Goal: Task Accomplishment & Management: Complete application form

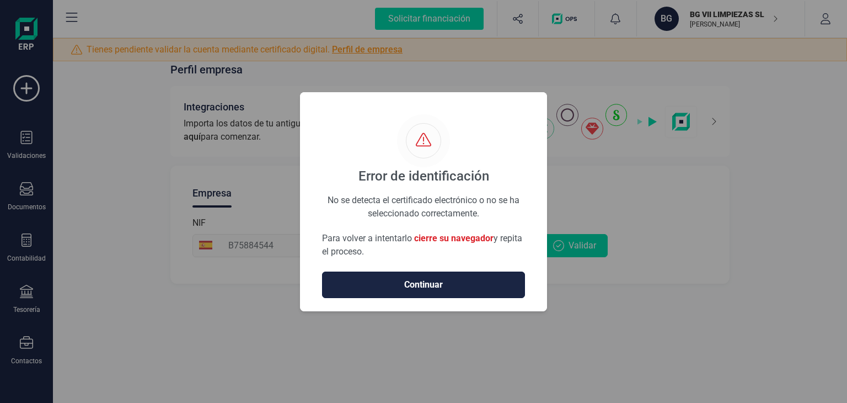
click at [477, 286] on span "Continuar" at bounding box center [424, 284] width 180 height 13
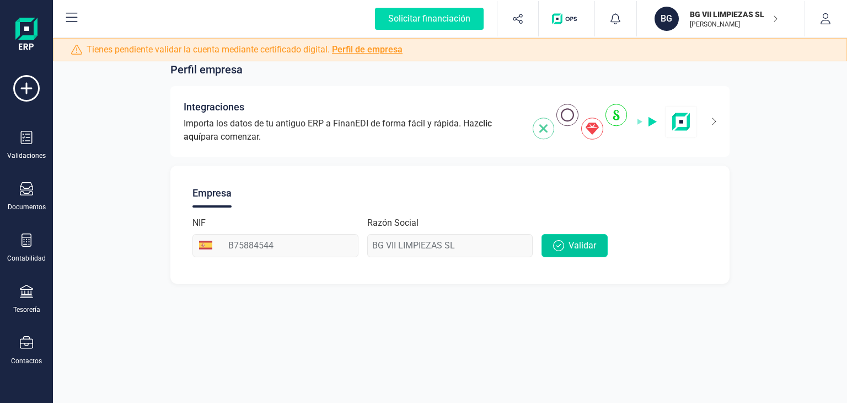
click at [569, 246] on span "Validar" at bounding box center [583, 245] width 28 height 13
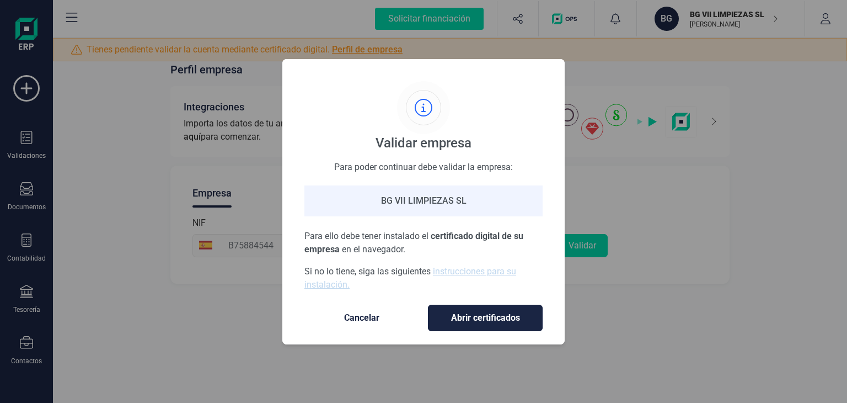
click at [452, 316] on span "Abrir certificados" at bounding box center [486, 317] width 92 height 13
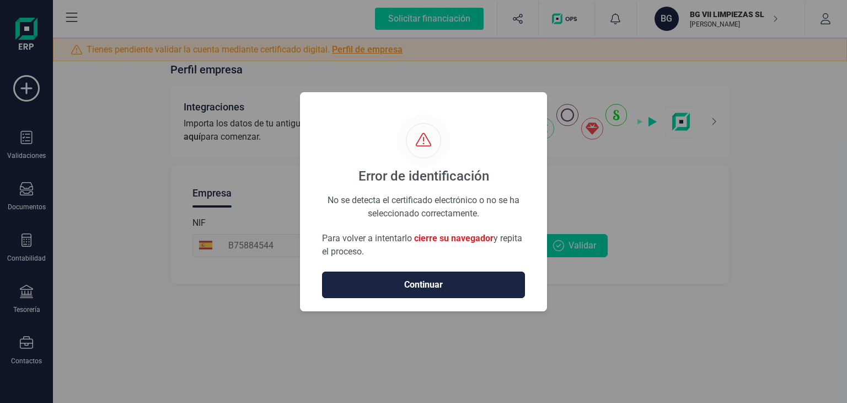
click at [434, 283] on span "Continuar" at bounding box center [424, 284] width 180 height 13
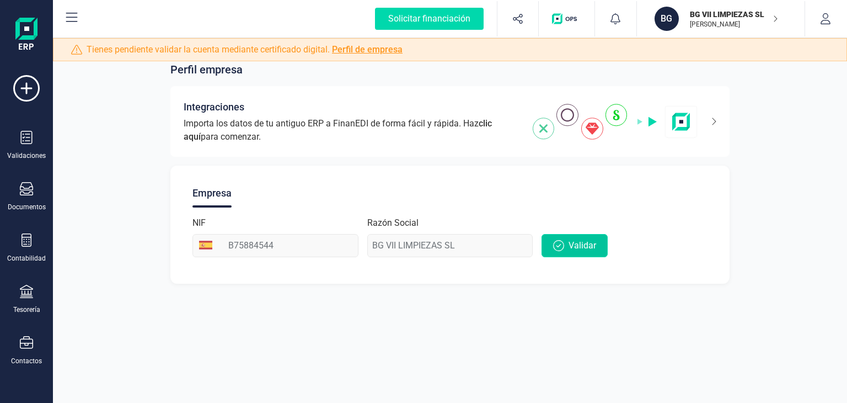
click at [576, 239] on span "Validar" at bounding box center [583, 245] width 28 height 13
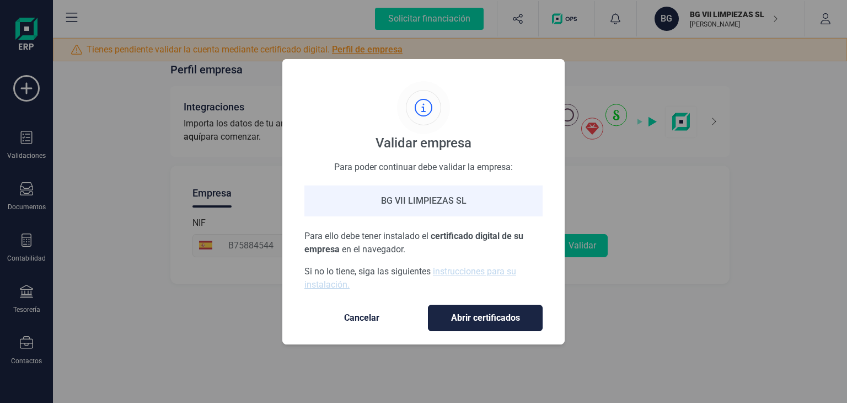
click at [511, 311] on span "Abrir certificados" at bounding box center [486, 317] width 92 height 13
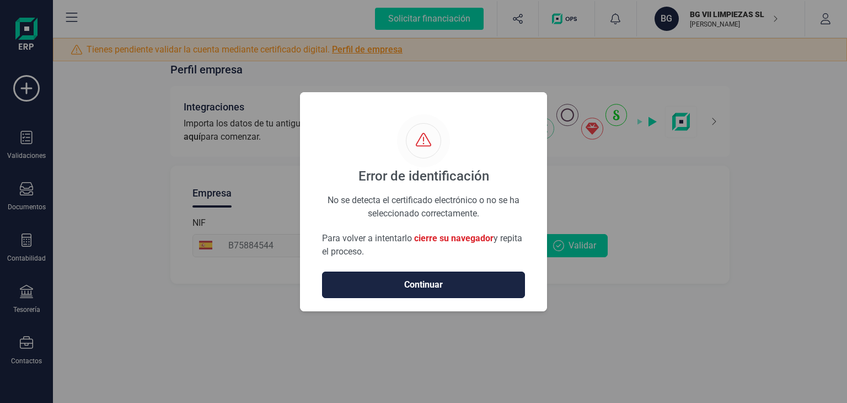
click at [447, 280] on span "Continuar" at bounding box center [424, 284] width 180 height 13
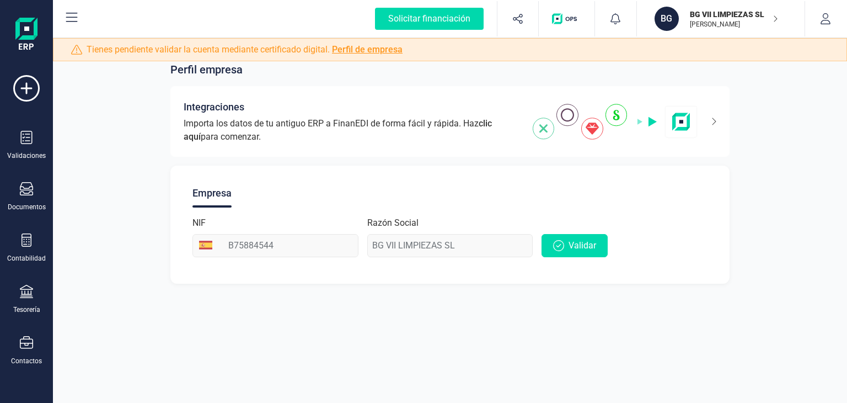
click at [487, 245] on div "Razón Social BG VII LIMPIEZAS SL" at bounding box center [450, 236] width 166 height 41
click at [35, 140] on div "Validaciones" at bounding box center [26, 145] width 44 height 29
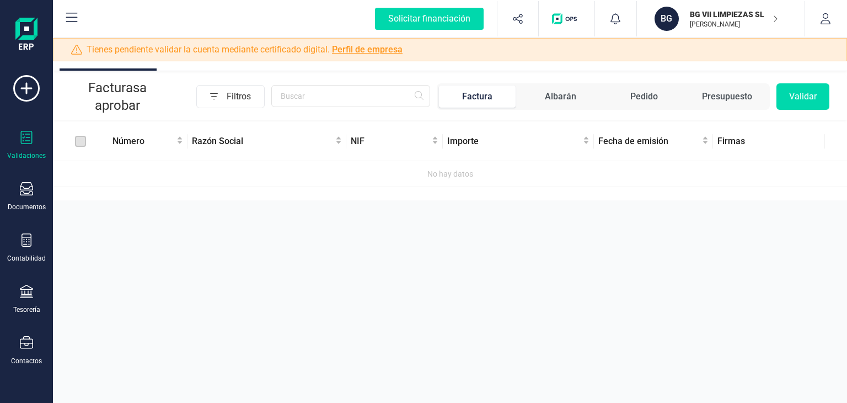
click at [818, 98] on button "Validar" at bounding box center [803, 96] width 53 height 26
click at [796, 93] on button "Validar" at bounding box center [803, 96] width 53 height 26
click at [23, 77] on icon at bounding box center [26, 88] width 26 height 26
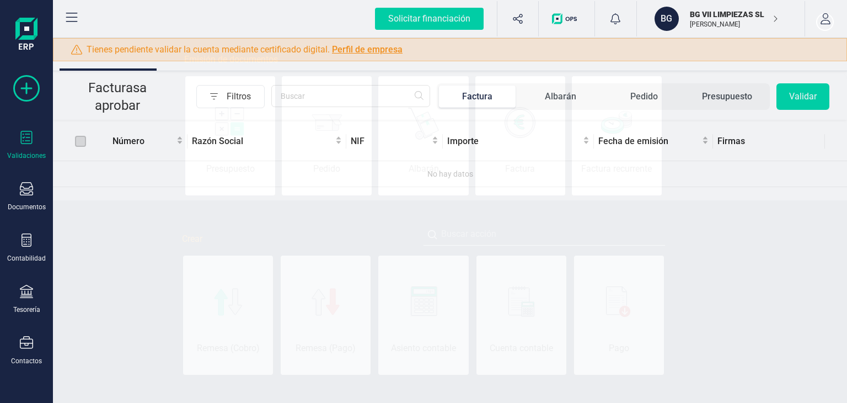
scroll to position [0, 55]
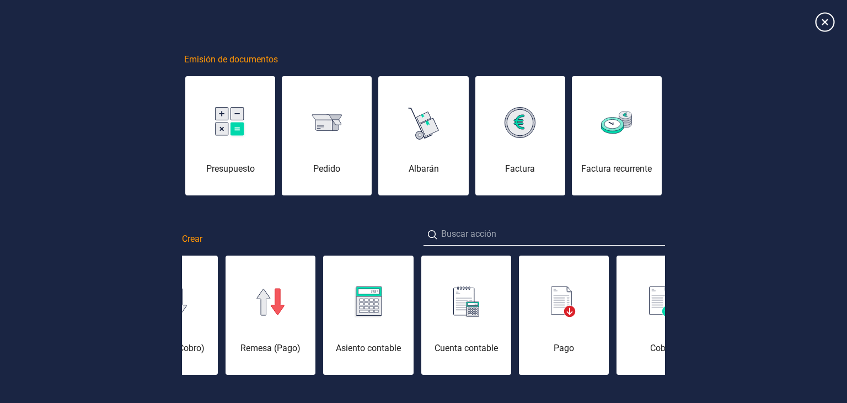
click at [823, 23] on icon at bounding box center [824, 21] width 19 height 19
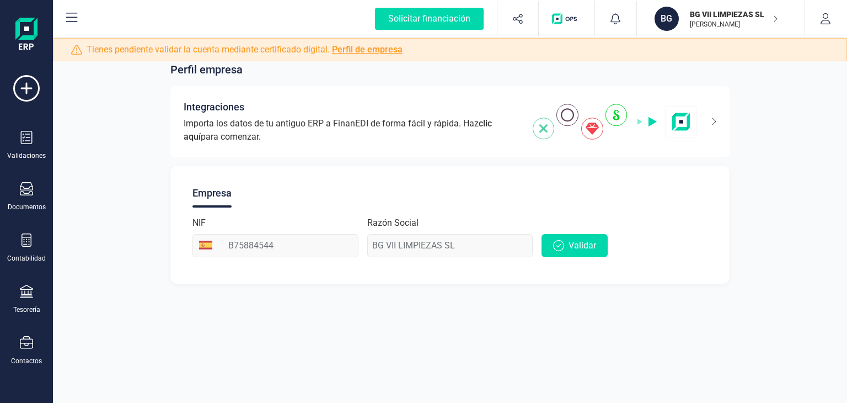
click at [358, 49] on link "Perfil de empresa" at bounding box center [367, 49] width 71 height 10
click at [214, 54] on span "Tienes pendiente validar la cuenta mediante certificado digital. Perfil de empr…" at bounding box center [245, 49] width 316 height 13
click at [151, 49] on span "Tienes pendiente validar la cuenta mediante certificado digital. Perfil de empr…" at bounding box center [245, 49] width 316 height 13
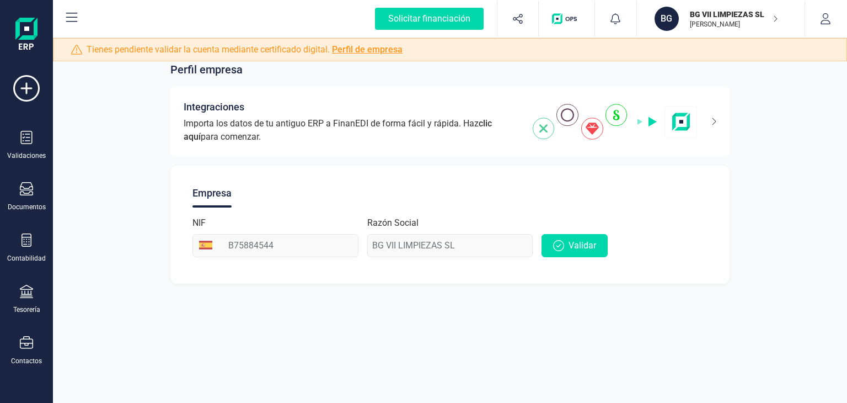
click at [384, 49] on link "Perfil de empresa" at bounding box center [367, 49] width 71 height 10
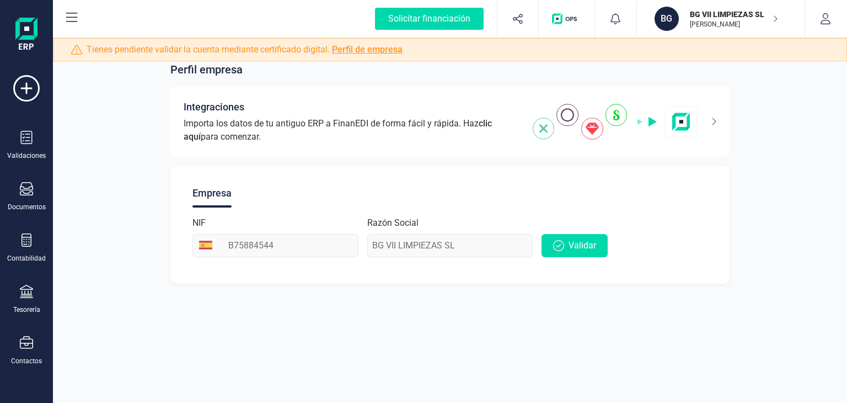
click at [73, 50] on icon at bounding box center [76, 50] width 11 height 10
click at [161, 44] on span "Tienes pendiente validar la cuenta mediante certificado digital. Perfil de empr…" at bounding box center [245, 49] width 316 height 13
click at [353, 47] on link "Perfil de empresa" at bounding box center [367, 49] width 71 height 10
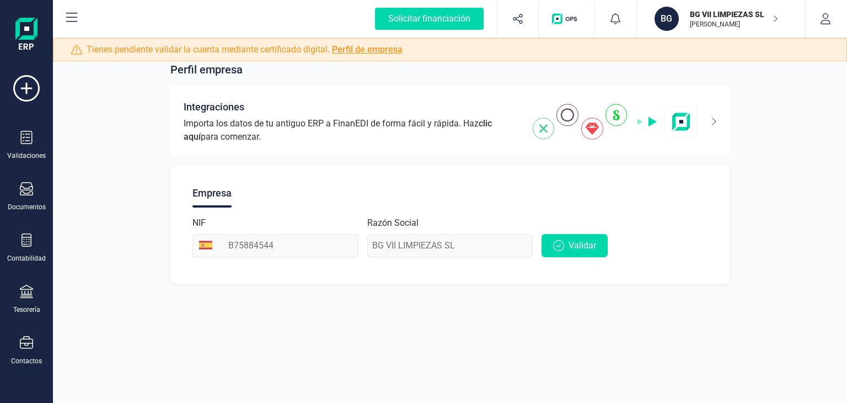
click at [760, 25] on p "[PERSON_NAME]" at bounding box center [734, 24] width 88 height 9
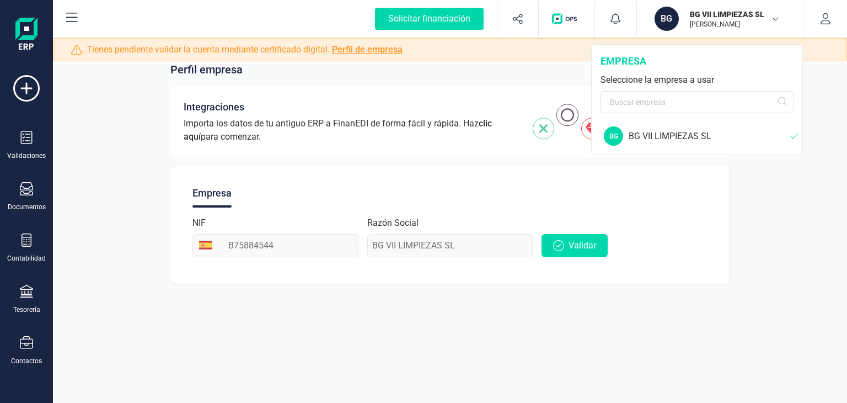
click at [677, 136] on div "BG VII LIMPIEZAS SL" at bounding box center [710, 136] width 162 height 13
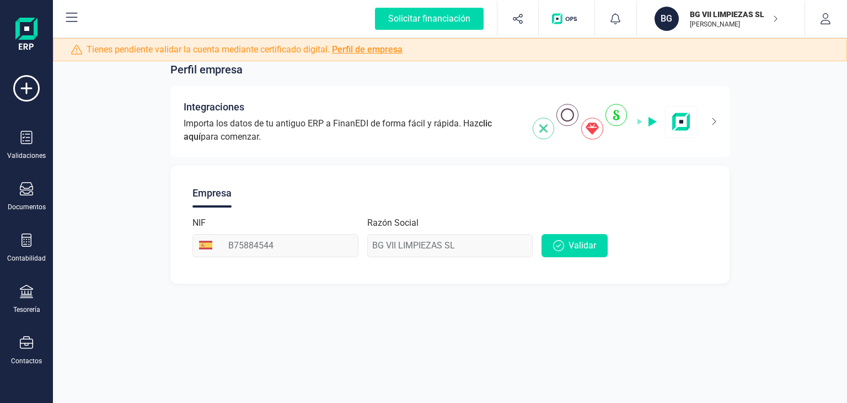
click at [201, 70] on span "Perfil empresa" at bounding box center [206, 69] width 72 height 15
click at [570, 239] on span "Validar" at bounding box center [583, 245] width 28 height 13
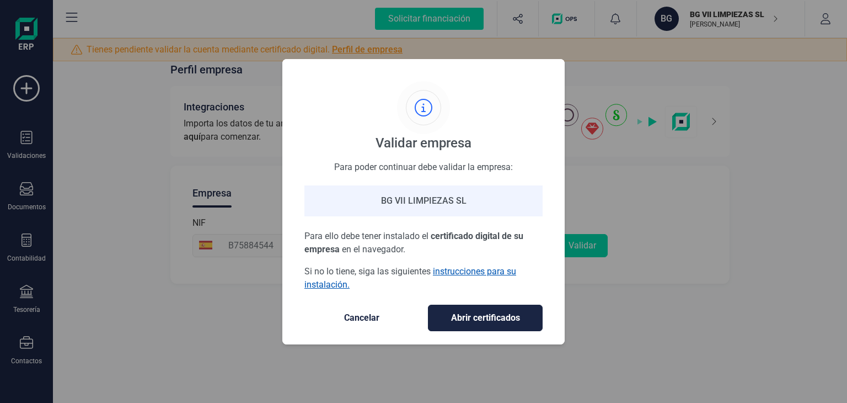
click at [461, 268] on link "instrucciones para su instalación." at bounding box center [411, 278] width 212 height 24
click at [406, 207] on div "BG VII LIMPIEZAS SL" at bounding box center [424, 200] width 238 height 31
click at [454, 319] on span "Abrir certificados" at bounding box center [486, 317] width 92 height 13
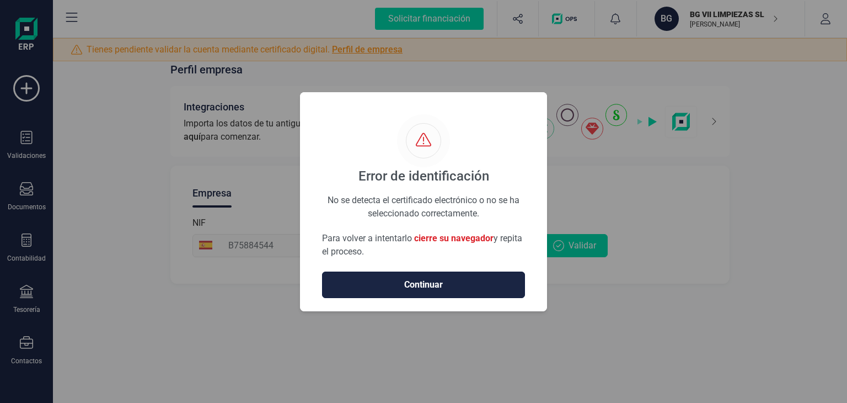
click at [478, 280] on span "Continuar" at bounding box center [424, 284] width 180 height 13
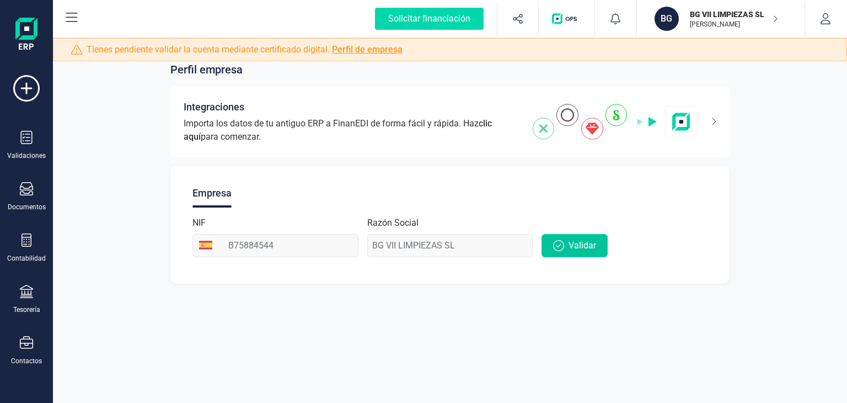
click at [559, 247] on icon "button" at bounding box center [558, 245] width 11 height 11
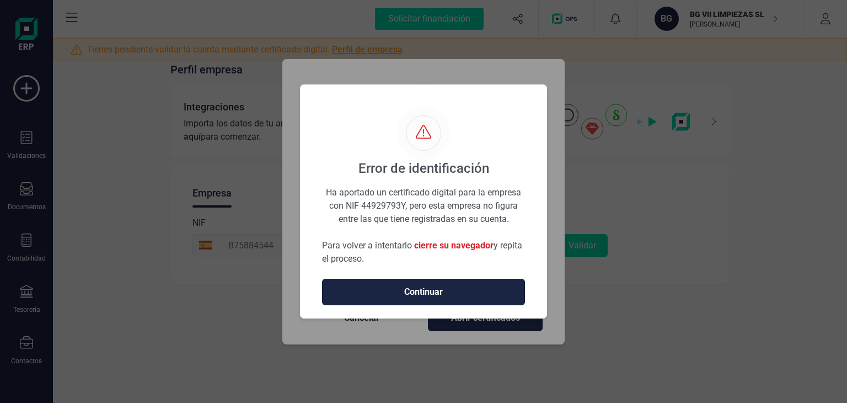
click at [481, 292] on span "Continuar" at bounding box center [424, 291] width 180 height 13
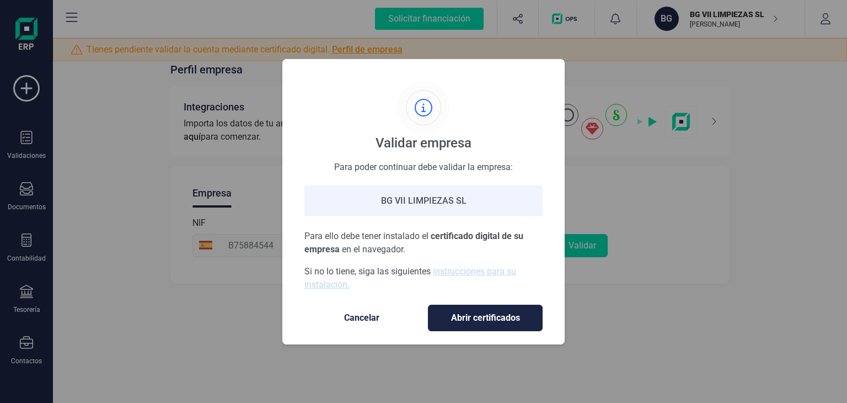
click at [664, 312] on div "Validar empresa Para poder continuar debe validar la empresa: BG VII LIMPIEZAS …" at bounding box center [423, 201] width 847 height 403
click at [361, 316] on span "Cancelar" at bounding box center [362, 317] width 93 height 13
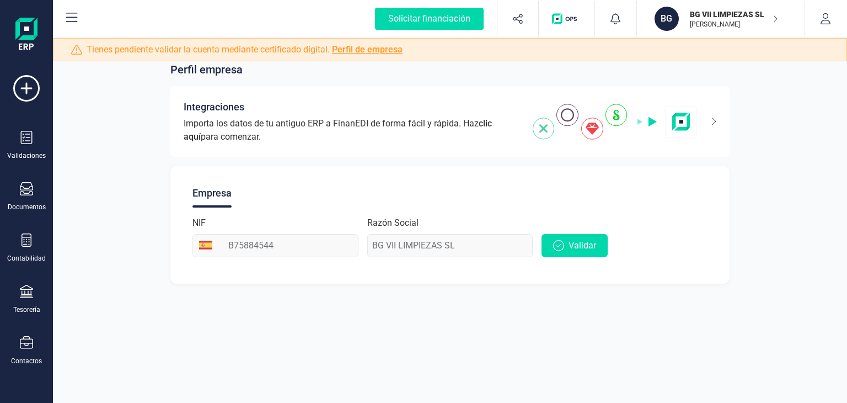
click at [593, 307] on div "Perfil empresa Integraciones Importa los datos de tu antiguo ERP a FinanEDI de …" at bounding box center [450, 201] width 795 height 403
drag, startPoint x: 425, startPoint y: 6, endPoint x: 466, endPoint y: 318, distance: 315.6
click at [466, 318] on div "Perfil empresa Integraciones Importa los datos de tu antiguo ERP a FinanEDI de …" at bounding box center [450, 201] width 795 height 403
click at [568, 244] on button "Validar" at bounding box center [575, 245] width 66 height 23
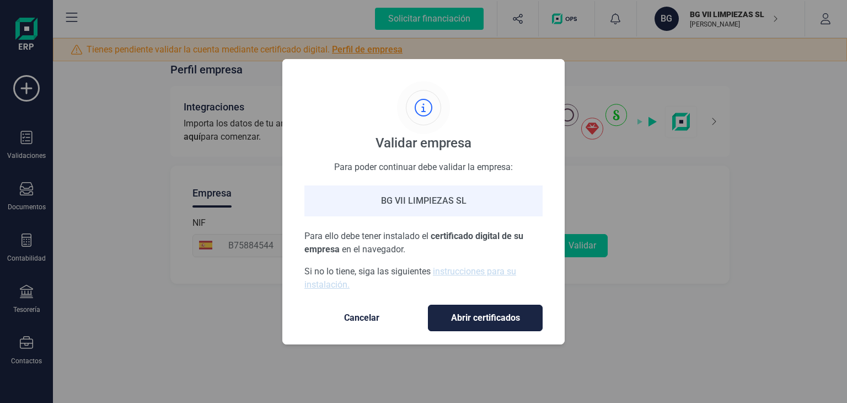
click at [479, 323] on span "Abrir certificados" at bounding box center [486, 317] width 92 height 13
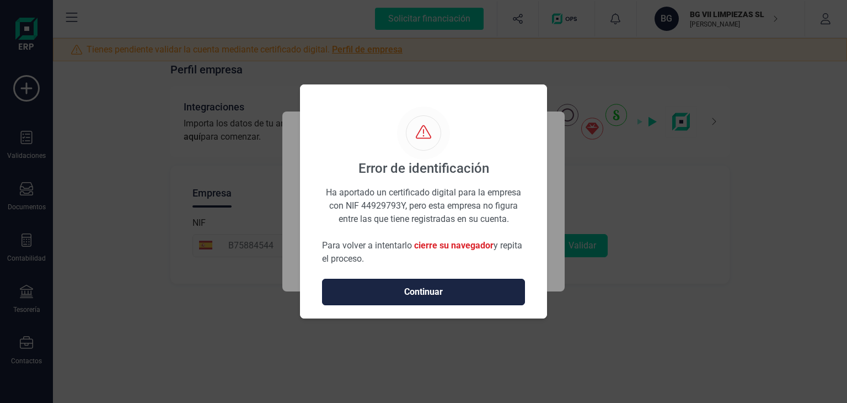
click at [438, 289] on span "Continuar" at bounding box center [424, 291] width 180 height 13
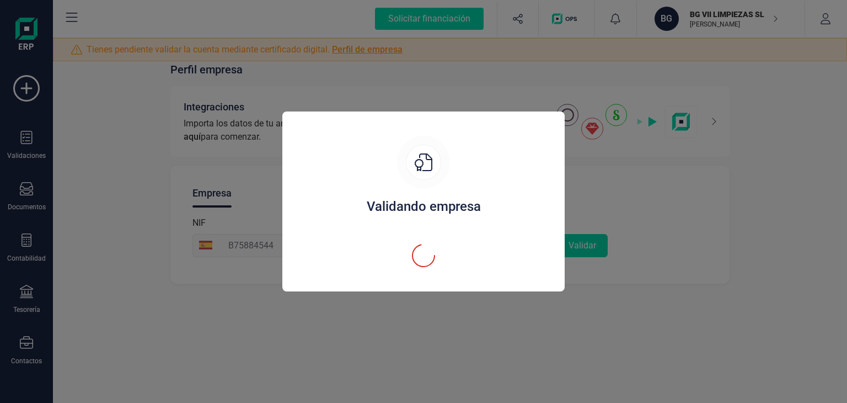
click at [489, 324] on div "Validando empresa" at bounding box center [423, 201] width 847 height 403
click at [602, 294] on div "Validando empresa" at bounding box center [423, 201] width 847 height 403
click at [824, 110] on div "Validando empresa" at bounding box center [423, 201] width 847 height 403
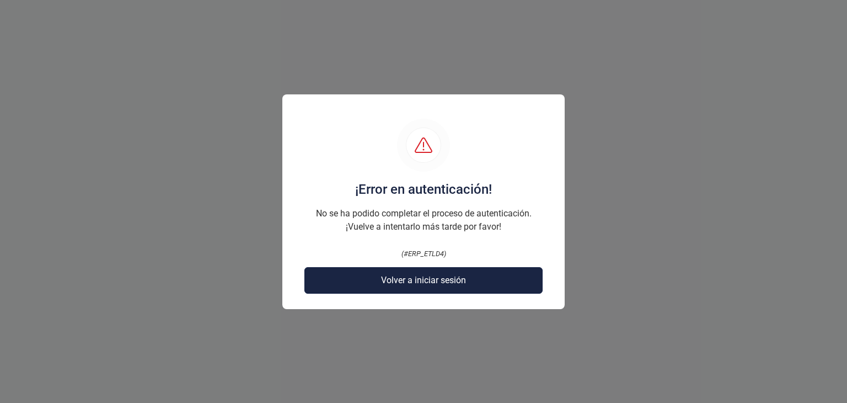
click at [352, 274] on button "Volver a iniciar sesión" at bounding box center [424, 280] width 238 height 26
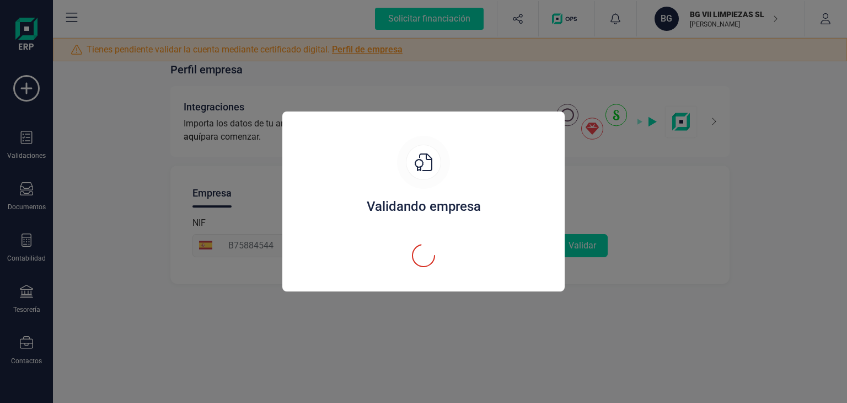
click at [781, 281] on div "Validando empresa" at bounding box center [423, 201] width 847 height 403
click at [780, 276] on div "Validando empresa" at bounding box center [423, 201] width 847 height 403
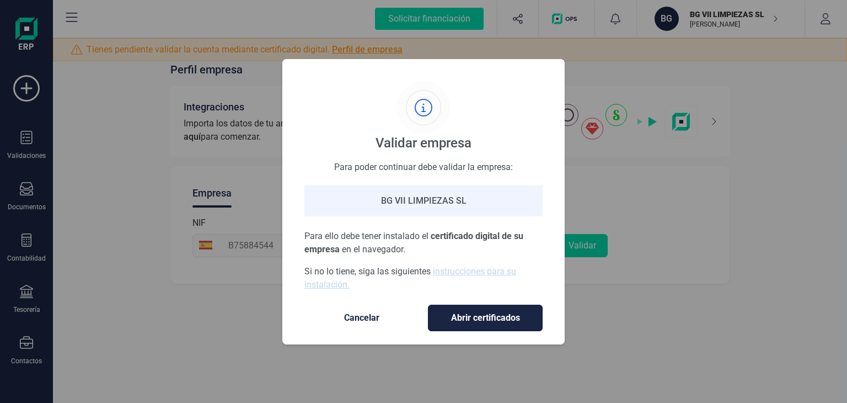
click at [475, 321] on span "Abrir certificados" at bounding box center [486, 317] width 92 height 13
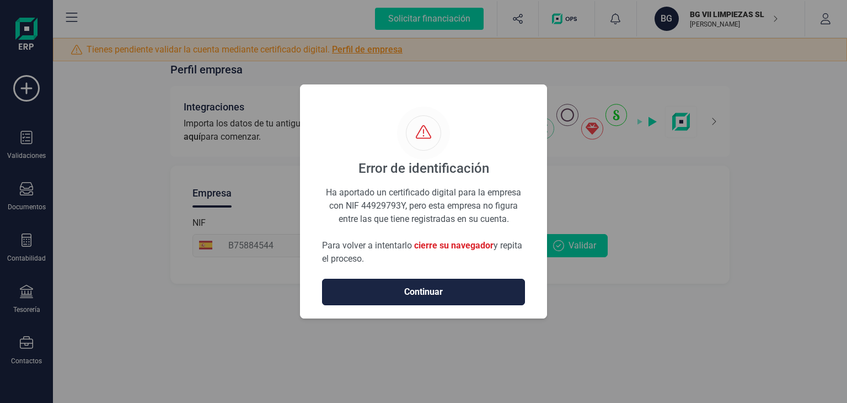
click at [463, 286] on span "Continuar" at bounding box center [424, 291] width 180 height 13
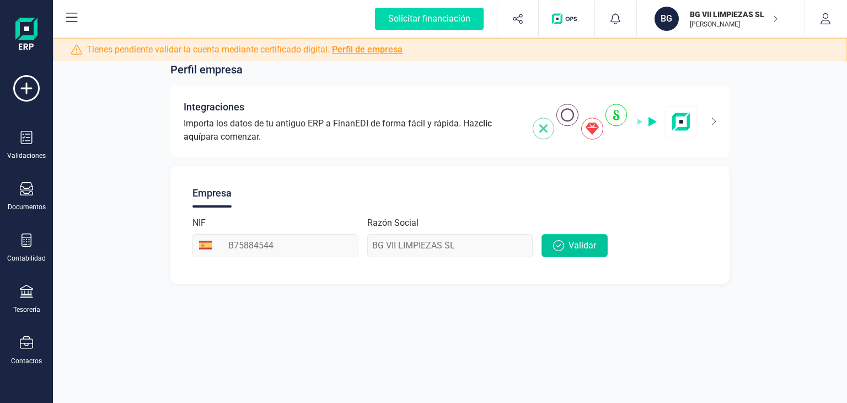
click at [574, 250] on span "Validar" at bounding box center [583, 245] width 28 height 13
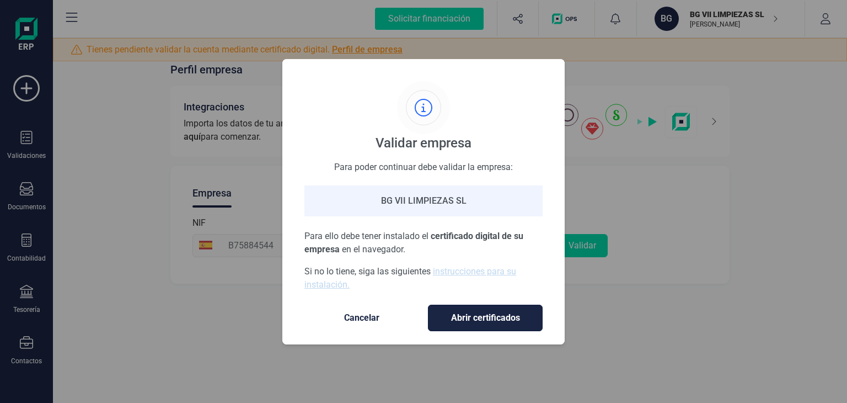
click at [470, 307] on button "Abrir certificados" at bounding box center [485, 318] width 115 height 26
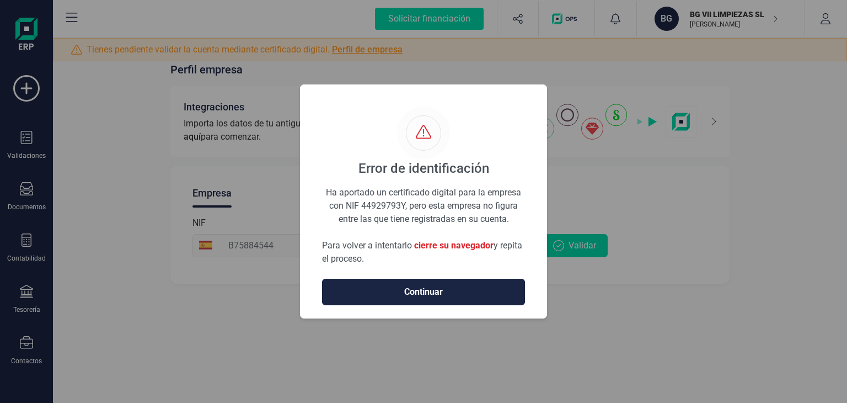
drag, startPoint x: 461, startPoint y: 287, endPoint x: 526, endPoint y: 246, distance: 76.7
click at [519, 247] on div "Error de identificación Ha aportado un certificado digital para la empresa con …" at bounding box center [423, 205] width 203 height 199
click at [670, 204] on div "Error de identificación Ha aportado un certificado digital para la empresa con …" at bounding box center [423, 201] width 847 height 403
click at [824, 18] on div "Error de identificación Ha aportado un certificado digital para la empresa con …" at bounding box center [423, 201] width 847 height 403
click at [435, 344] on div "Error de identificación Ha aportado un certificado digital para la empresa con …" at bounding box center [423, 201] width 847 height 403
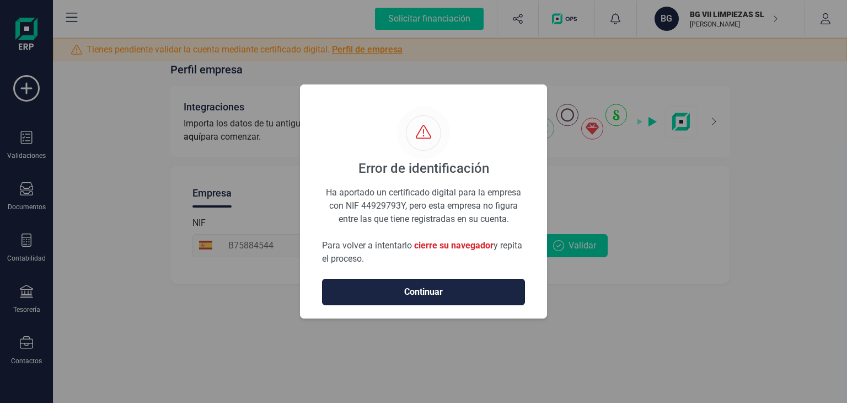
click at [386, 296] on span "Continuar" at bounding box center [424, 291] width 180 height 13
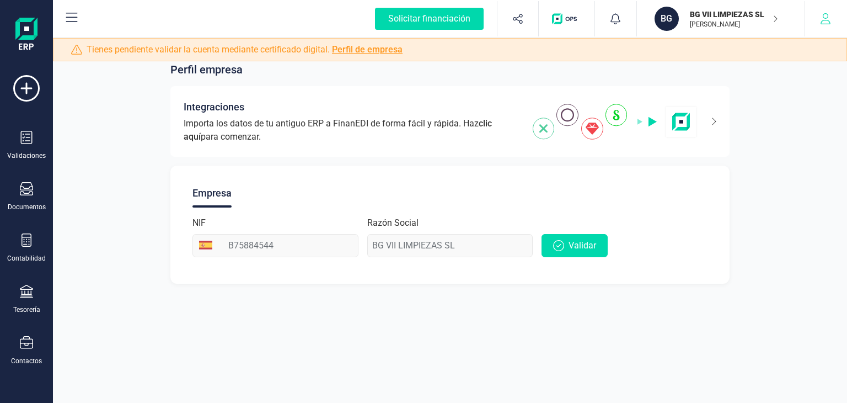
click at [823, 25] on button "button" at bounding box center [826, 18] width 41 height 35
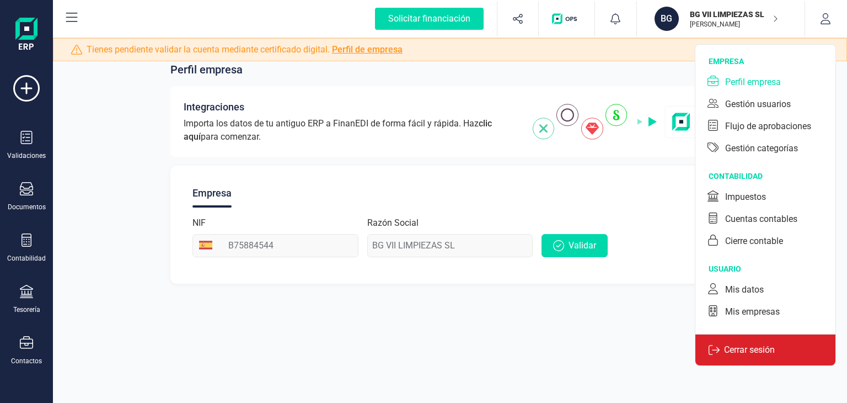
click at [747, 351] on p "Cerrar sesión" at bounding box center [750, 349] width 60 height 13
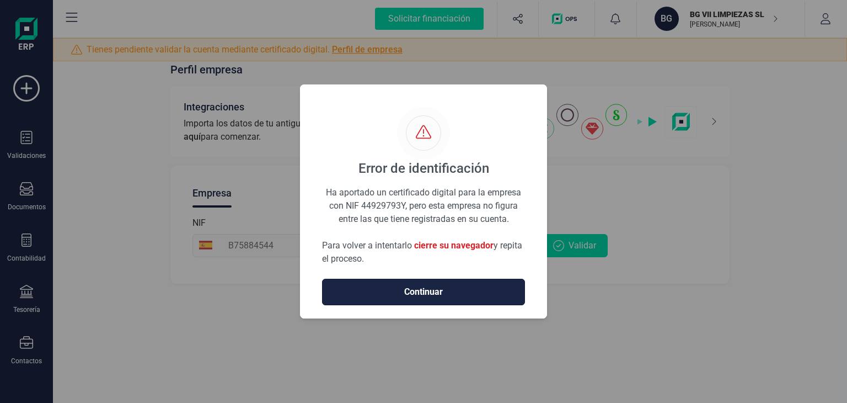
click at [451, 292] on span "Continuar" at bounding box center [424, 291] width 180 height 13
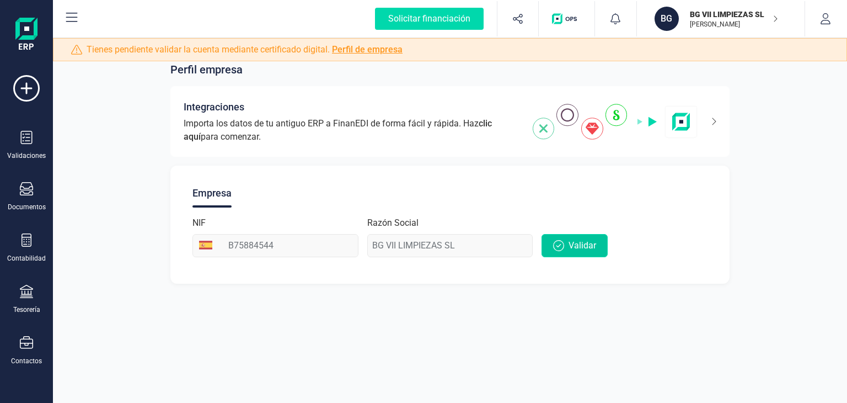
click at [578, 239] on span "Validar" at bounding box center [583, 245] width 28 height 13
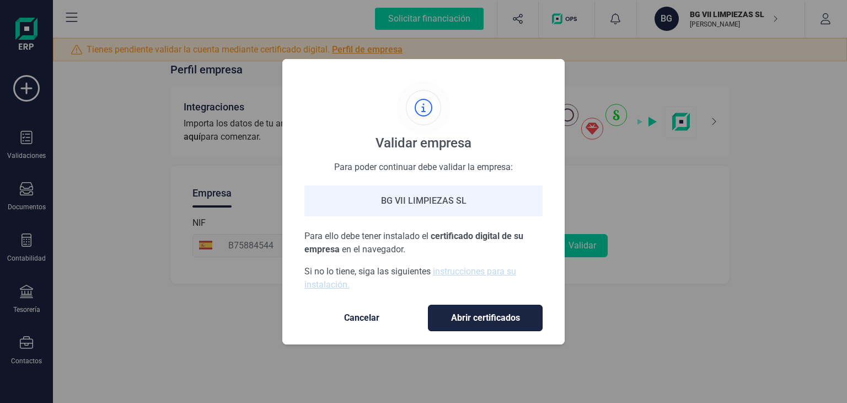
click at [472, 313] on span "Abrir certificados" at bounding box center [486, 317] width 92 height 13
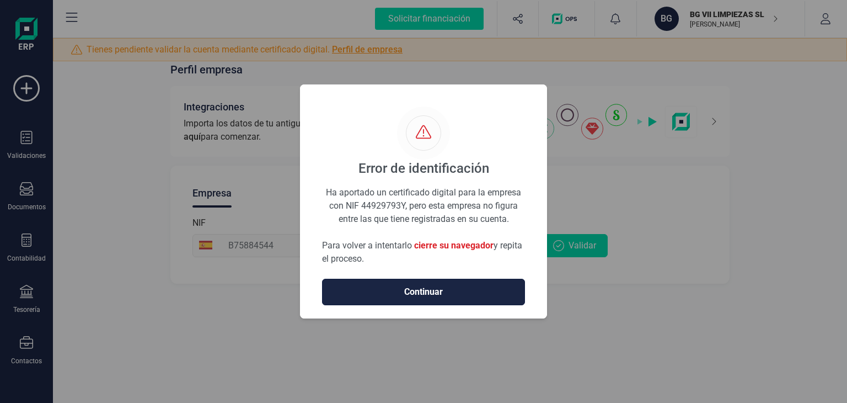
click at [454, 290] on span "Continuar" at bounding box center [424, 291] width 180 height 13
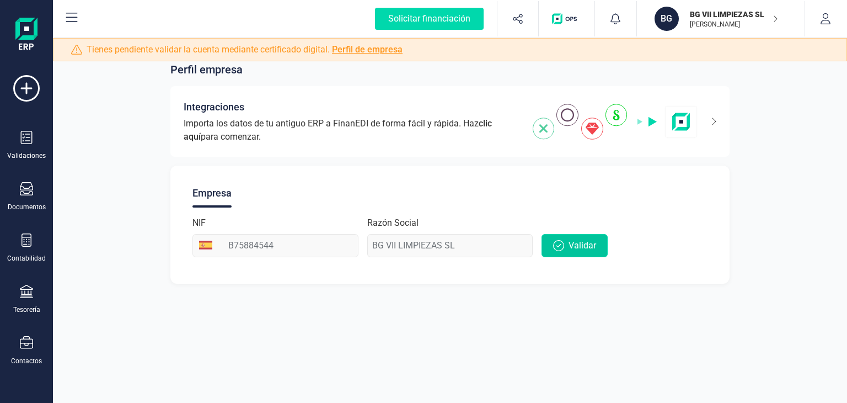
click at [564, 238] on button "Validar" at bounding box center [575, 245] width 66 height 23
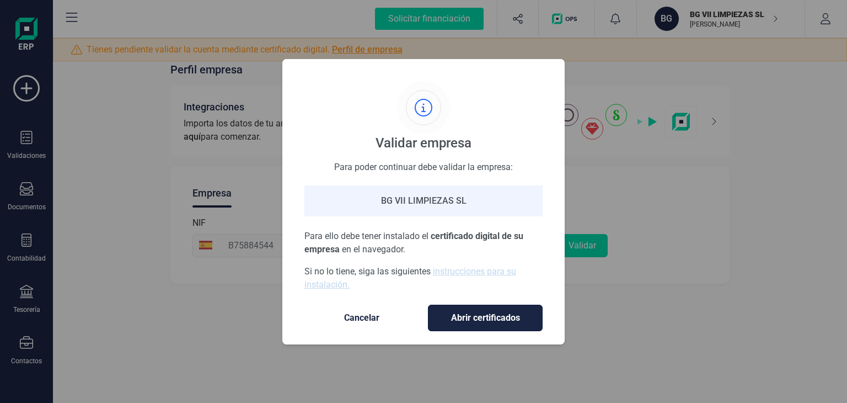
click at [460, 310] on button "Abrir certificados" at bounding box center [485, 318] width 115 height 26
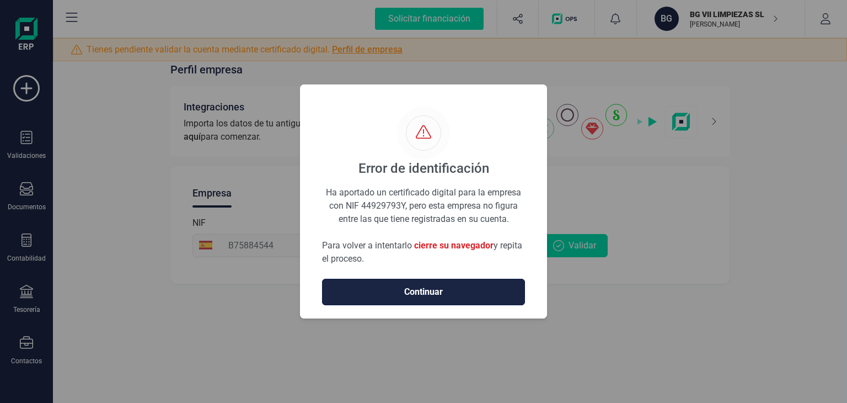
click at [468, 291] on span "Continuar" at bounding box center [424, 291] width 180 height 13
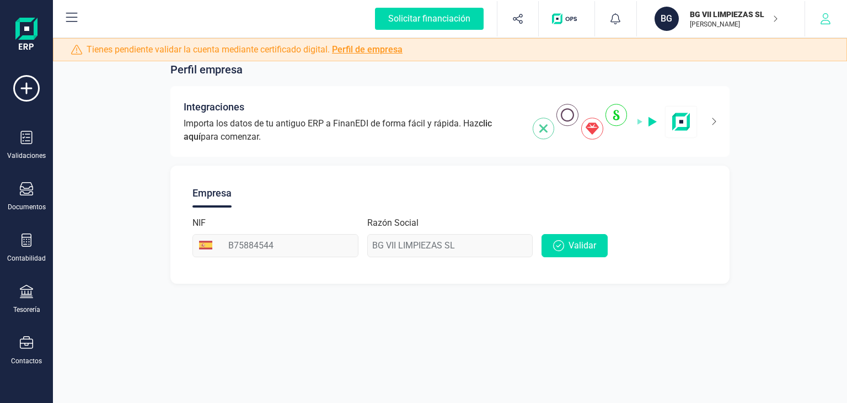
click at [819, 20] on button "button" at bounding box center [826, 18] width 41 height 35
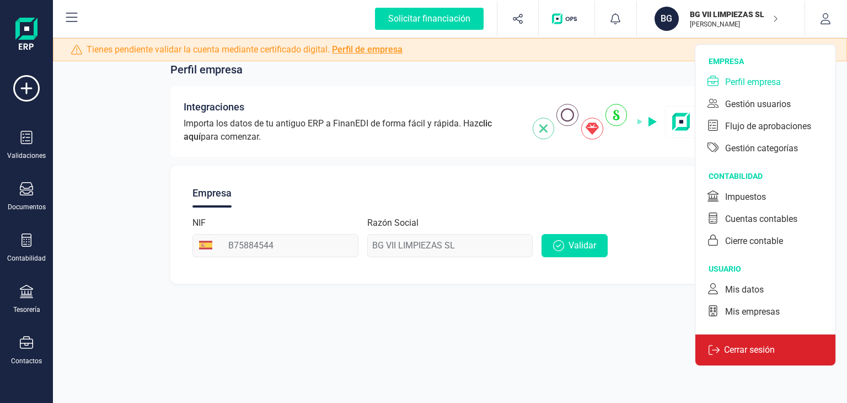
click at [738, 351] on p "Cerrar sesión" at bounding box center [750, 349] width 60 height 13
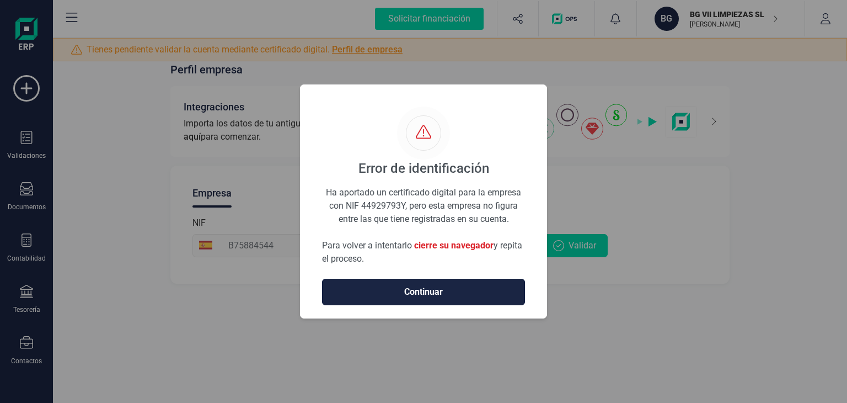
click at [448, 294] on span "Continuar" at bounding box center [424, 291] width 180 height 13
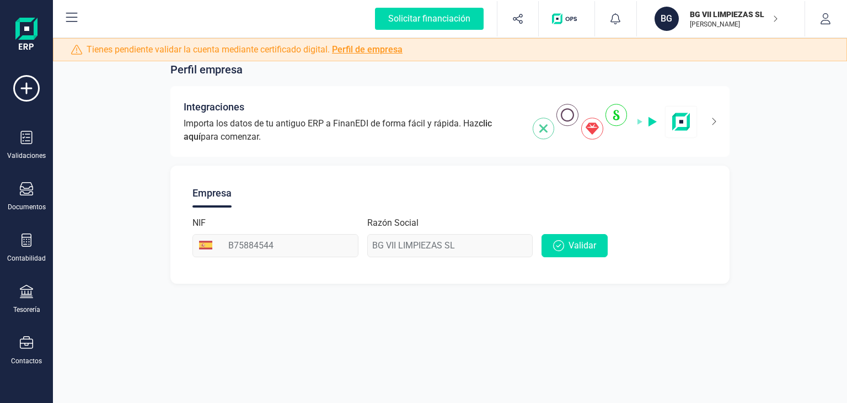
click at [348, 45] on link "Perfil de empresa" at bounding box center [367, 49] width 71 height 10
click at [579, 246] on span "Validar" at bounding box center [583, 245] width 28 height 13
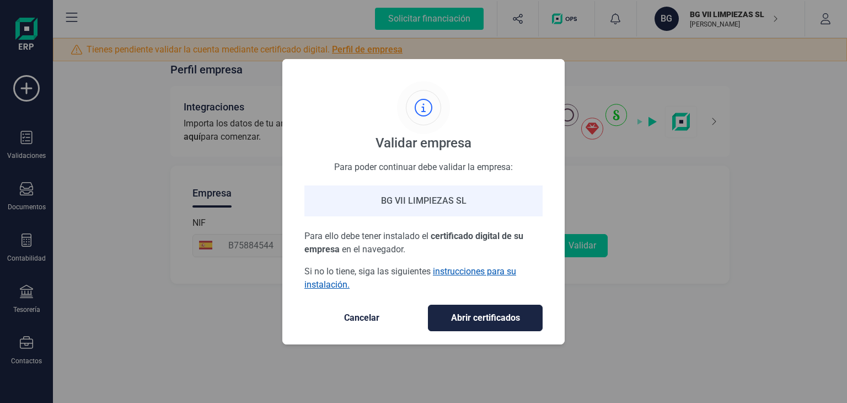
click at [463, 273] on link "instrucciones para su instalación." at bounding box center [411, 278] width 212 height 24
click at [498, 323] on span "Abrir certificados" at bounding box center [486, 317] width 92 height 13
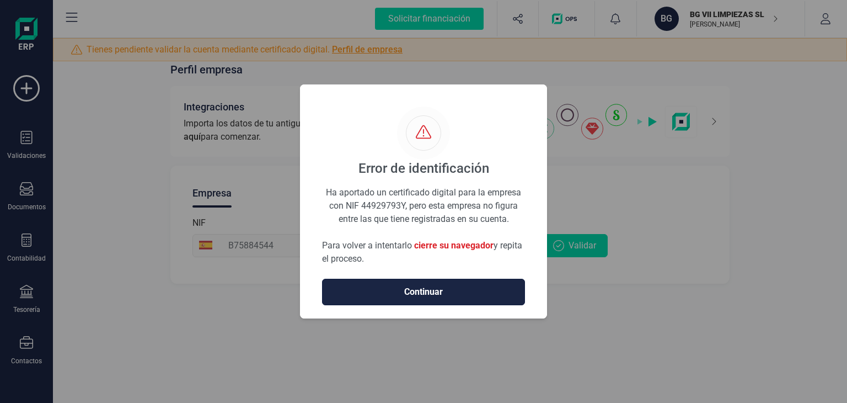
click at [459, 291] on span "Continuar" at bounding box center [424, 291] width 180 height 13
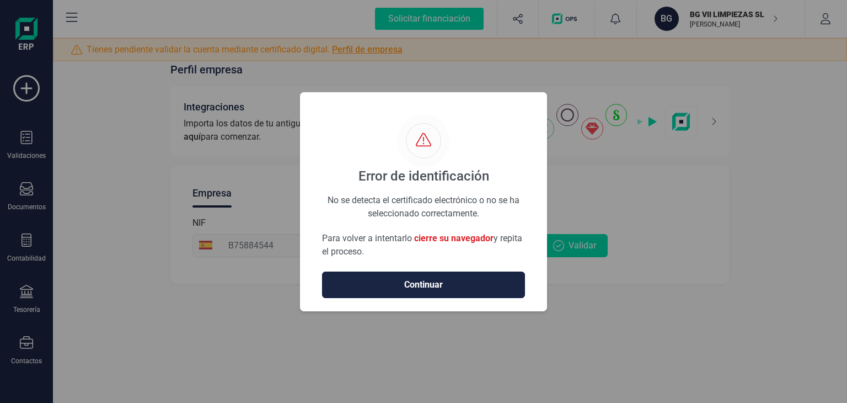
click at [493, 281] on span "Continuar" at bounding box center [424, 284] width 180 height 13
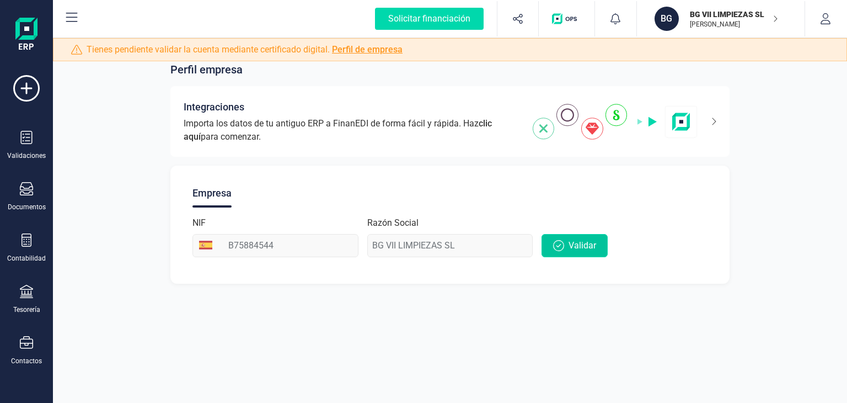
click at [573, 244] on span "Validar" at bounding box center [583, 245] width 28 height 13
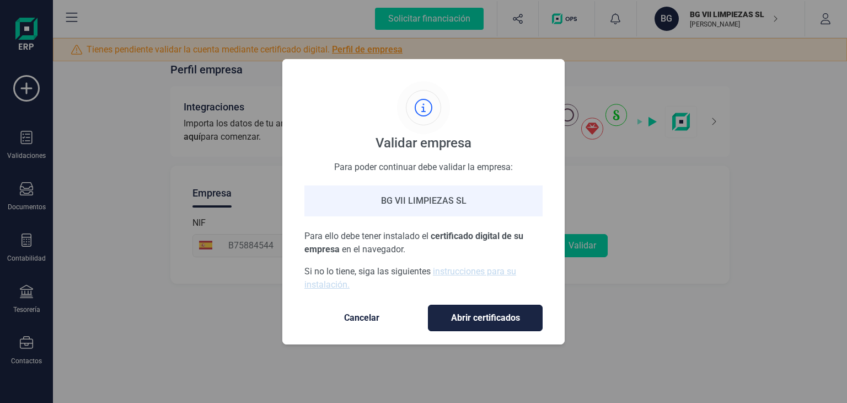
click at [470, 314] on span "Abrir certificados" at bounding box center [486, 317] width 92 height 13
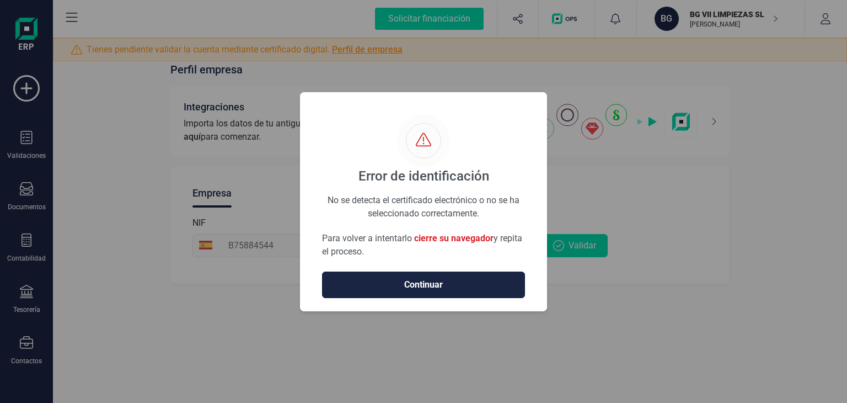
click at [421, 281] on span "Continuar" at bounding box center [424, 284] width 180 height 13
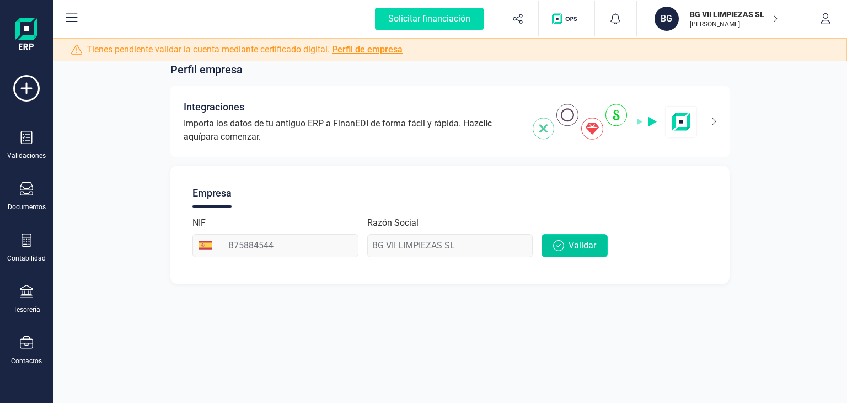
click at [574, 248] on span "Validar" at bounding box center [583, 245] width 28 height 13
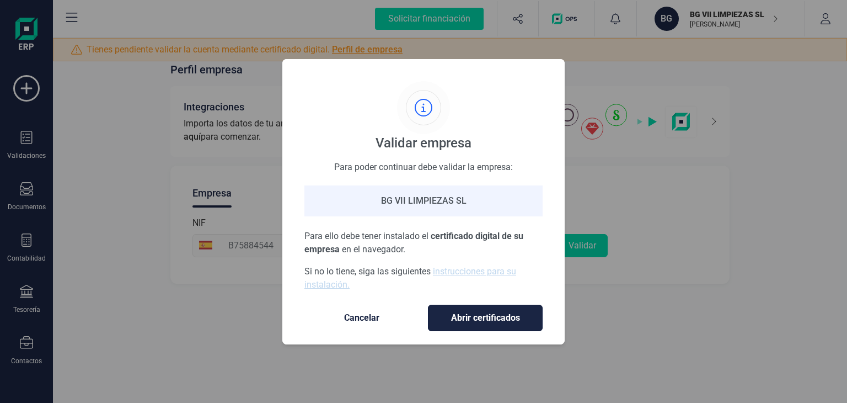
click at [483, 329] on button "Abrir certificados" at bounding box center [485, 318] width 115 height 26
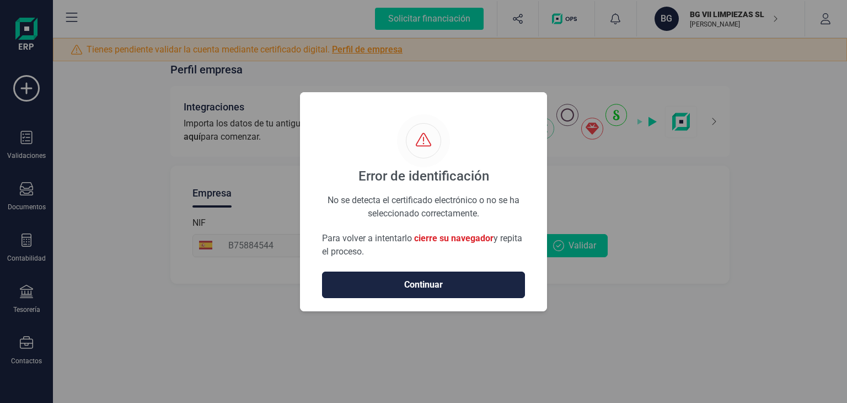
click at [459, 280] on span "Continuar" at bounding box center [424, 284] width 180 height 13
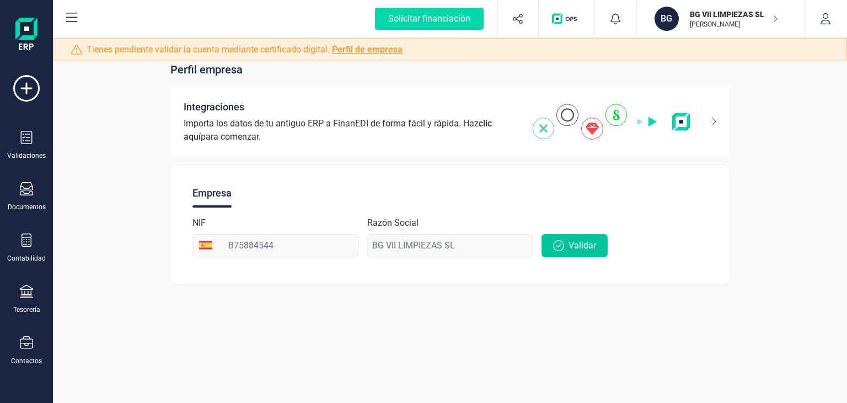
click at [559, 237] on button "Validar" at bounding box center [575, 245] width 66 height 23
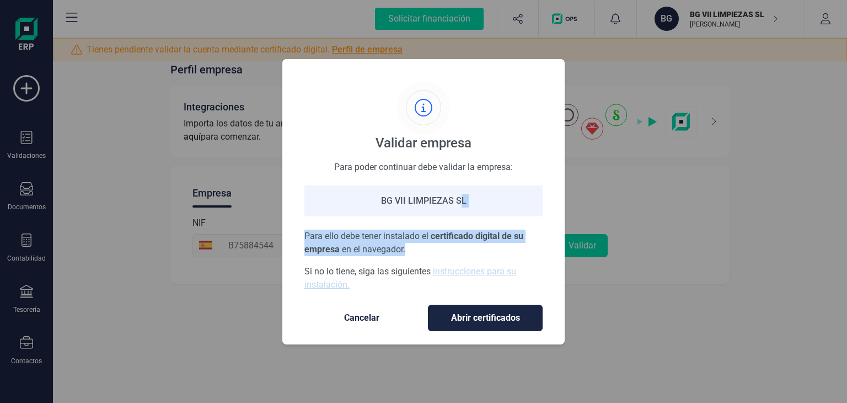
drag, startPoint x: 460, startPoint y: 247, endPoint x: 462, endPoint y: 221, distance: 26.0
click at [462, 221] on div "Para poder continuar debe validar la empresa: BG VII LIMPIEZAS SL Para ello deb…" at bounding box center [424, 226] width 238 height 131
click at [429, 249] on p "Para ello debe tener instalado el certificado digital de su empresa en el naveg…" at bounding box center [424, 243] width 238 height 26
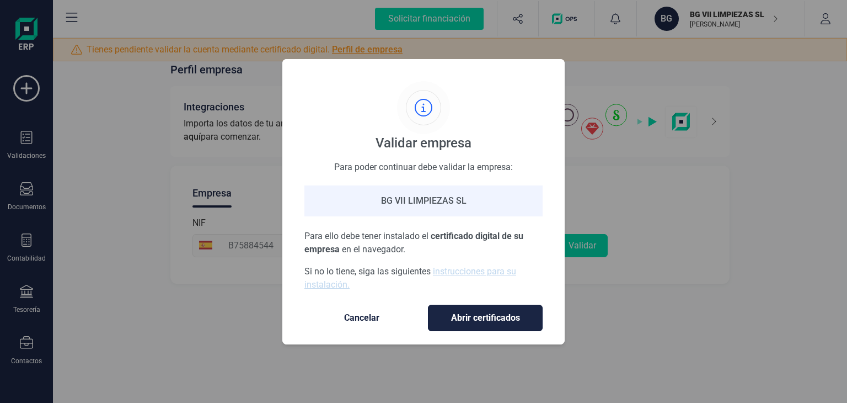
click at [488, 313] on span "Abrir certificados" at bounding box center [486, 317] width 92 height 13
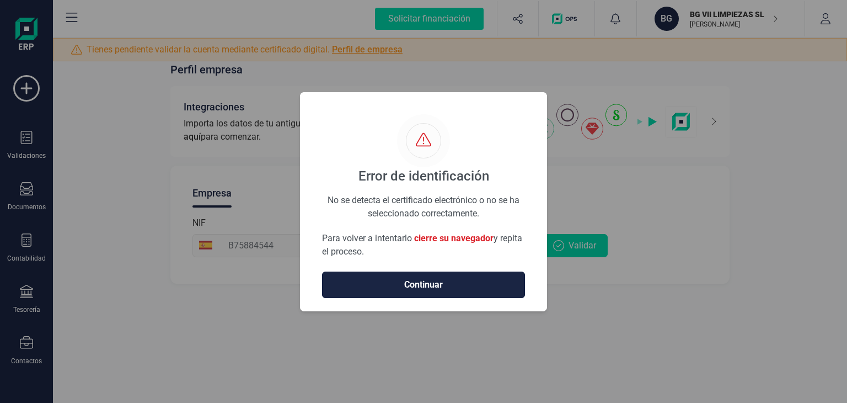
click at [438, 280] on span "Continuar" at bounding box center [424, 284] width 180 height 13
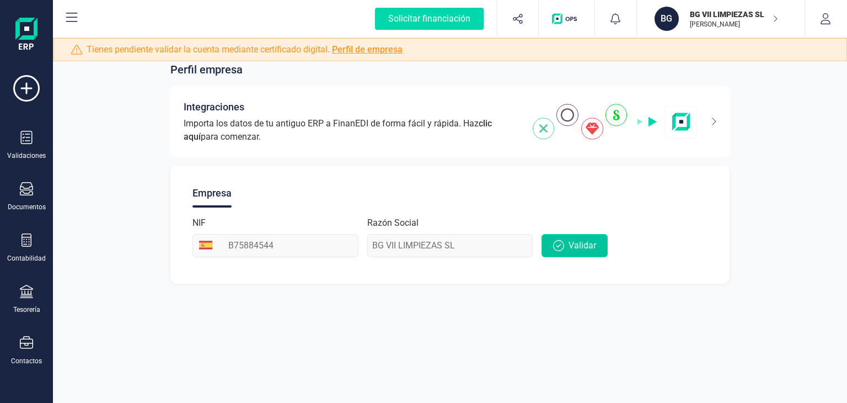
click at [589, 246] on span "Validar" at bounding box center [583, 245] width 28 height 13
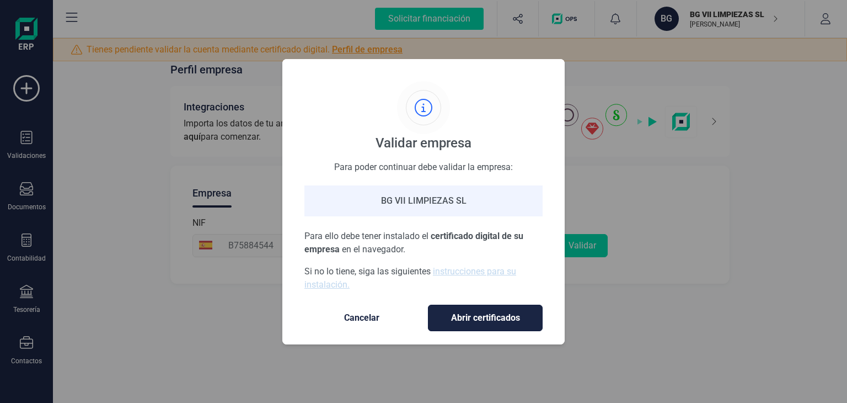
click at [499, 316] on span "Abrir certificados" at bounding box center [486, 317] width 92 height 13
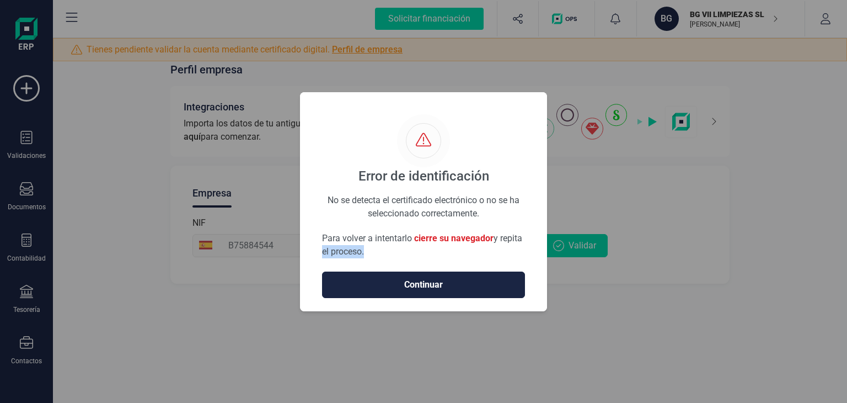
drag, startPoint x: 532, startPoint y: 233, endPoint x: 494, endPoint y: 247, distance: 40.5
click at [494, 247] on div "Error de identificación No se detecta el certificado electrónico o no se ha sel…" at bounding box center [423, 201] width 247 height 219
drag, startPoint x: 494, startPoint y: 237, endPoint x: 451, endPoint y: 240, distance: 43.1
click at [451, 240] on span "cierre su navegador" at bounding box center [453, 238] width 79 height 10
click at [440, 205] on div "No se detecta el certificado electrónico o no se ha seleccionado correctamente." at bounding box center [423, 200] width 203 height 12
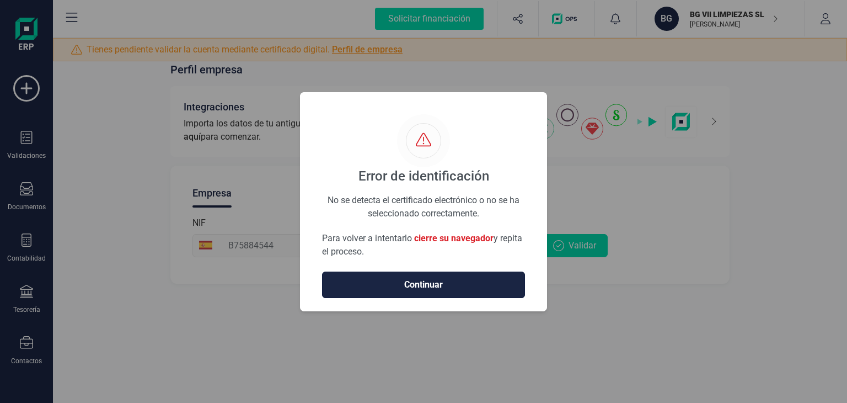
click at [420, 289] on span "Continuar" at bounding box center [424, 284] width 180 height 13
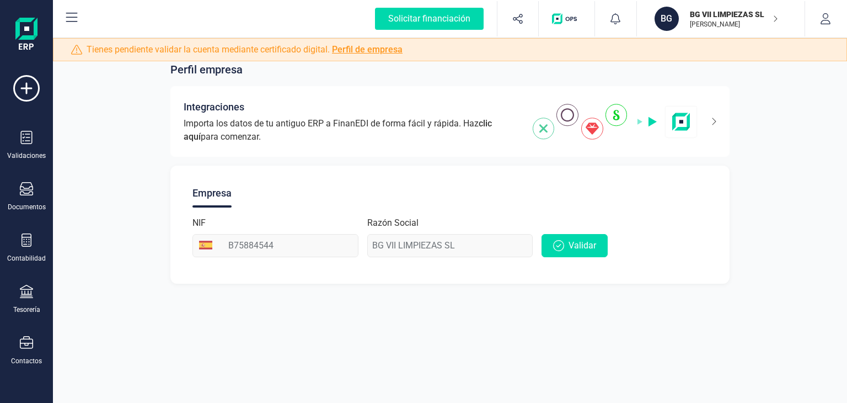
drag, startPoint x: 480, startPoint y: 321, endPoint x: 532, endPoint y: 402, distance: 96.3
click at [532, 402] on html "Solicitar financiación Validaciones Documentos Documentos Presupuestos Pedidos …" at bounding box center [423, 201] width 847 height 403
drag, startPoint x: 473, startPoint y: 378, endPoint x: 430, endPoint y: 383, distance: 43.3
click at [430, 383] on div "Perfil empresa Integraciones Importa los datos de tu antiguo ERP a FinanEDI de …" at bounding box center [450, 201] width 795 height 403
drag, startPoint x: 398, startPoint y: 376, endPoint x: 542, endPoint y: 383, distance: 144.8
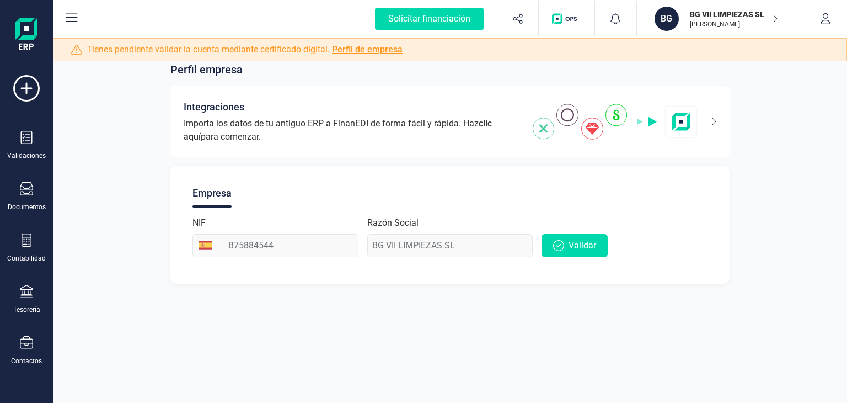
click at [542, 383] on div "Perfil empresa Integraciones Importa los datos de tu antiguo ERP a FinanEDI de …" at bounding box center [450, 201] width 795 height 403
drag, startPoint x: 514, startPoint y: 369, endPoint x: 426, endPoint y: 321, distance: 100.5
click at [428, 324] on div "Perfil empresa Integraciones Importa los datos de tu antiguo ERP a FinanEDI de …" at bounding box center [450, 201] width 795 height 403
drag, startPoint x: 406, startPoint y: 297, endPoint x: 465, endPoint y: 322, distance: 63.3
click at [465, 322] on div "Perfil empresa Integraciones Importa los datos de tu antiguo ERP a FinanEDI de …" at bounding box center [450, 201] width 795 height 403
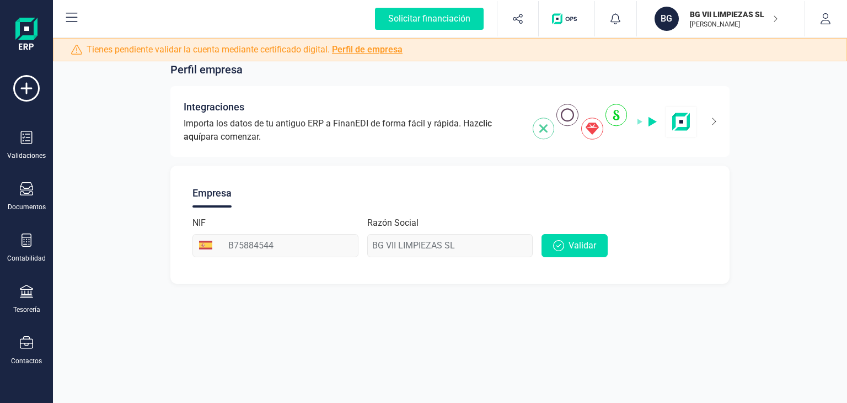
click at [417, 243] on div "Razón Social BG VII LIMPIEZAS SL" at bounding box center [450, 236] width 166 height 41
click at [589, 248] on span "Validar" at bounding box center [583, 245] width 28 height 13
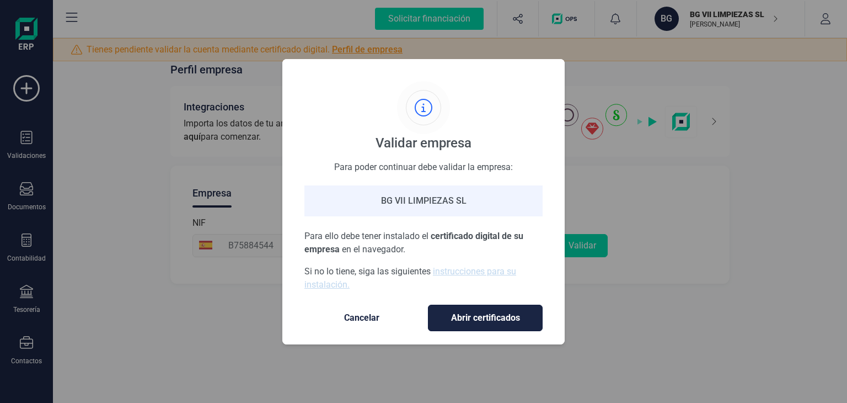
click at [474, 316] on span "Abrir certificados" at bounding box center [486, 317] width 92 height 13
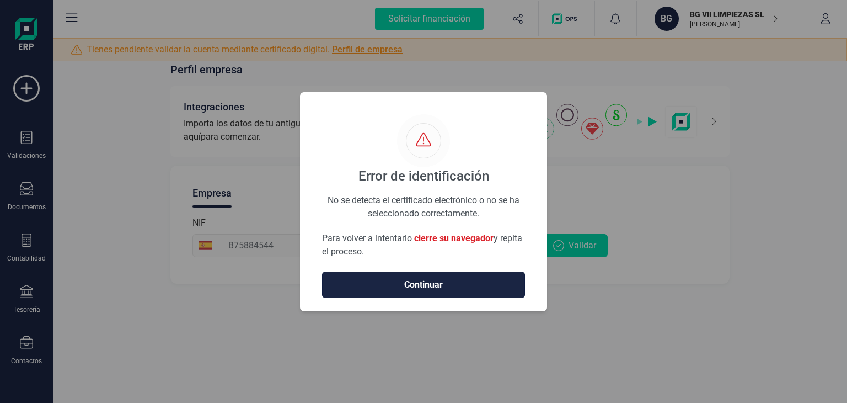
click at [450, 289] on span "Continuar" at bounding box center [424, 284] width 180 height 13
click at [457, 205] on div "No se detecta el certificado electrónico o no se ha seleccionado correctamente." at bounding box center [423, 200] width 203 height 12
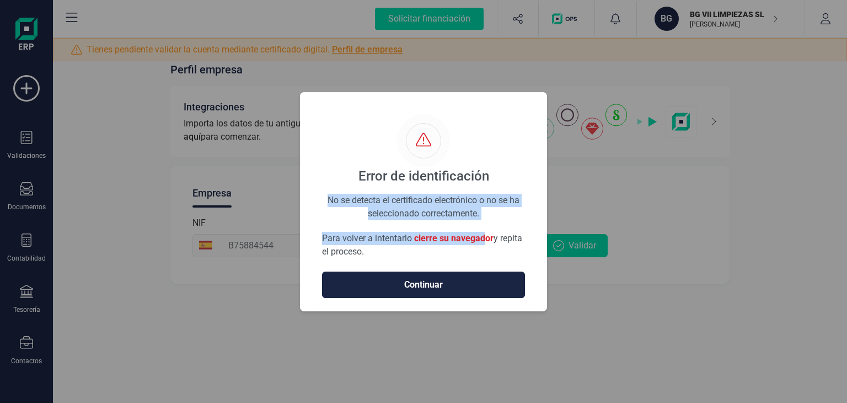
drag, startPoint x: 484, startPoint y: 218, endPoint x: 318, endPoint y: 194, distance: 167.8
click at [318, 194] on div "Error de identificación No se detecta el certificado electrónico o no se ha sel…" at bounding box center [423, 201] width 247 height 219
click at [337, 203] on div "No se detecta el certificado electrónico o no se ha seleccionado correctamente." at bounding box center [423, 200] width 203 height 12
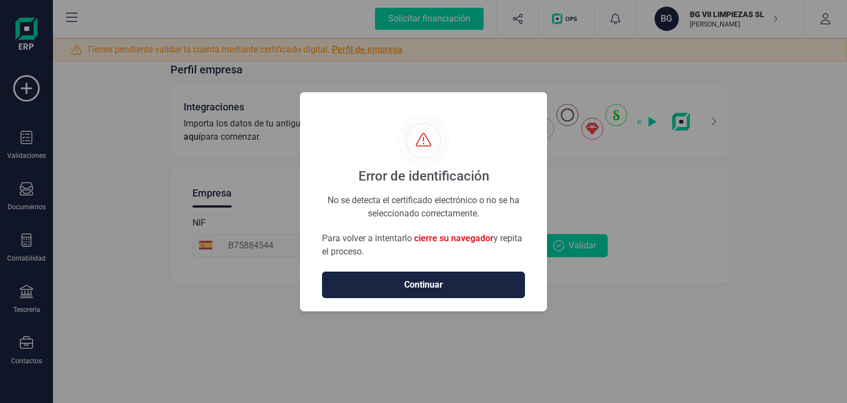
click at [459, 280] on span "Continuar" at bounding box center [424, 284] width 180 height 13
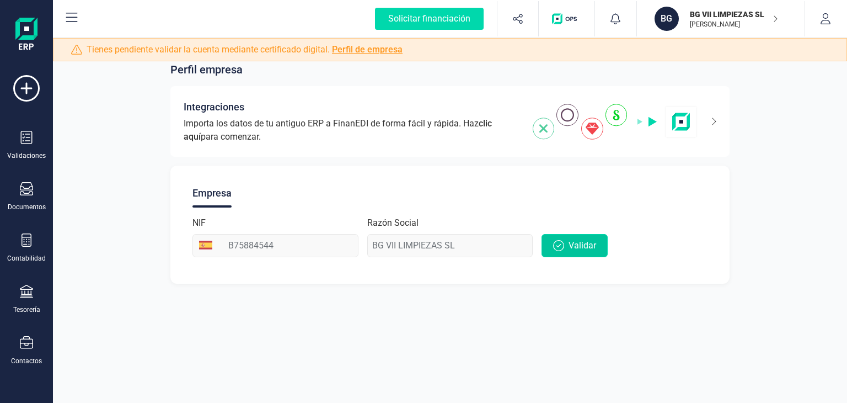
click at [582, 239] on span "Validar" at bounding box center [583, 245] width 28 height 13
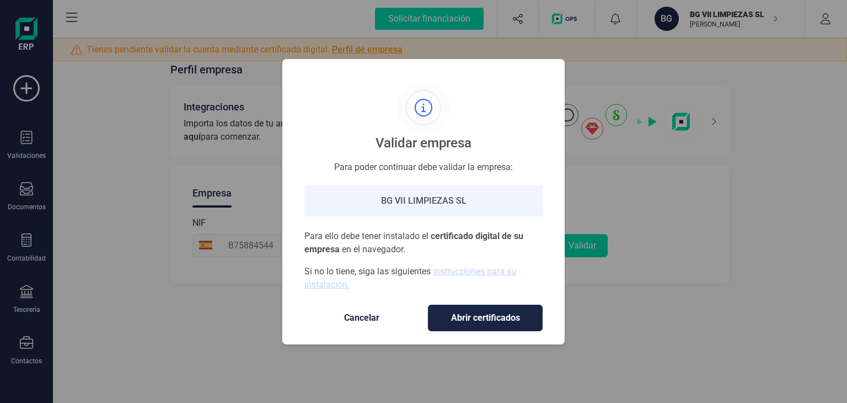
click at [526, 216] on div "Para poder continuar debe validar la empresa: BG VII LIMPIEZAS SL Para ello deb…" at bounding box center [424, 226] width 238 height 131
click at [497, 313] on span "Abrir certificados" at bounding box center [486, 317] width 92 height 13
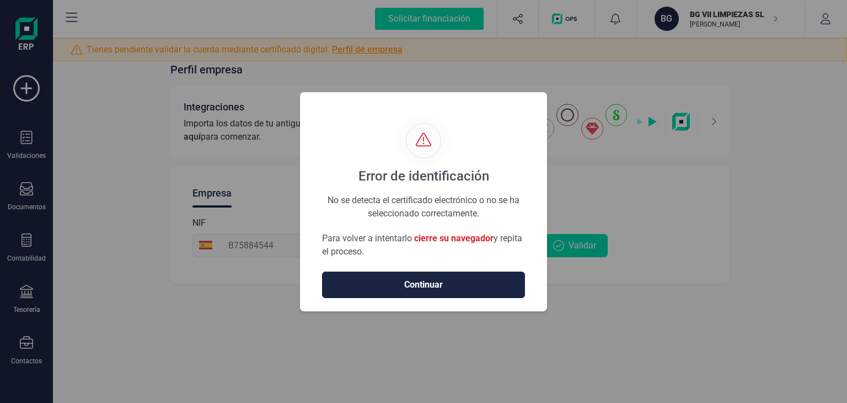
click at [463, 299] on div "Error de identificación No se detecta el certificado electrónico o no se ha sel…" at bounding box center [423, 201] width 247 height 219
click at [461, 283] on span "Continuar" at bounding box center [424, 284] width 180 height 13
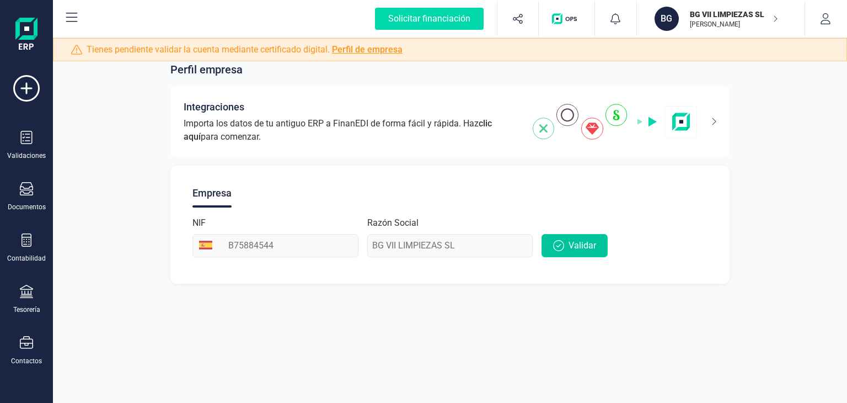
click at [569, 241] on span "Validar" at bounding box center [583, 245] width 28 height 13
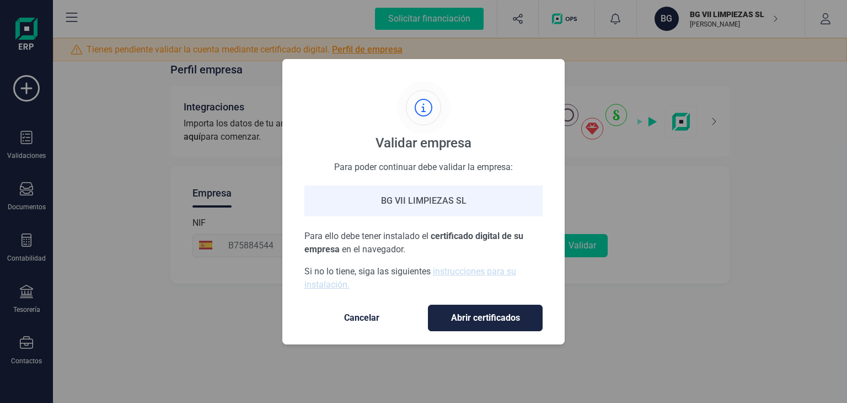
click at [475, 281] on p "Si no lo tiene, siga las siguientes instrucciones para su instalación." at bounding box center [424, 278] width 238 height 26
click at [475, 274] on link "instrucciones para su instalación." at bounding box center [411, 278] width 212 height 24
click at [633, 261] on div "Validar empresa Para poder continuar debe validar la empresa: BG VII LIMPIEZAS …" at bounding box center [423, 201] width 847 height 403
click at [358, 320] on span "Cancelar" at bounding box center [362, 317] width 93 height 13
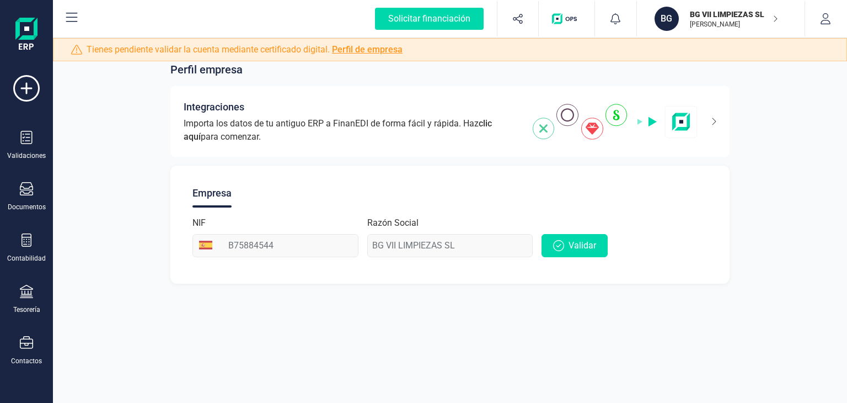
click at [565, 355] on div "Perfil empresa Integraciones Importa los datos de tu antiguo ERP a FinanEDI de …" at bounding box center [450, 201] width 795 height 403
click at [580, 249] on span "Validar" at bounding box center [583, 245] width 28 height 13
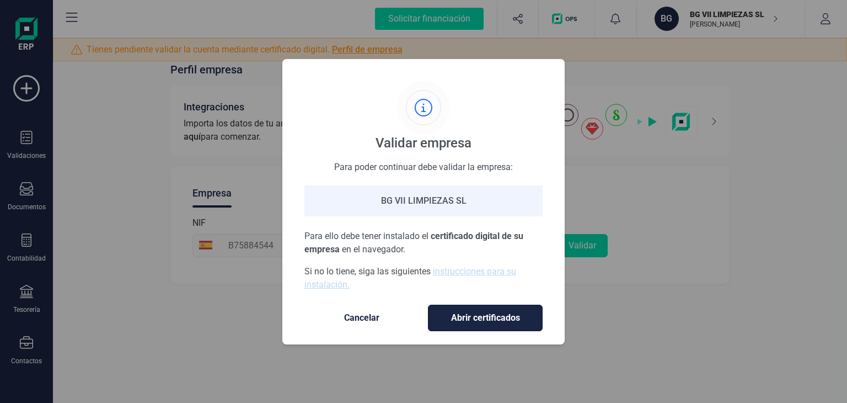
click at [459, 322] on span "Abrir certificados" at bounding box center [486, 317] width 92 height 13
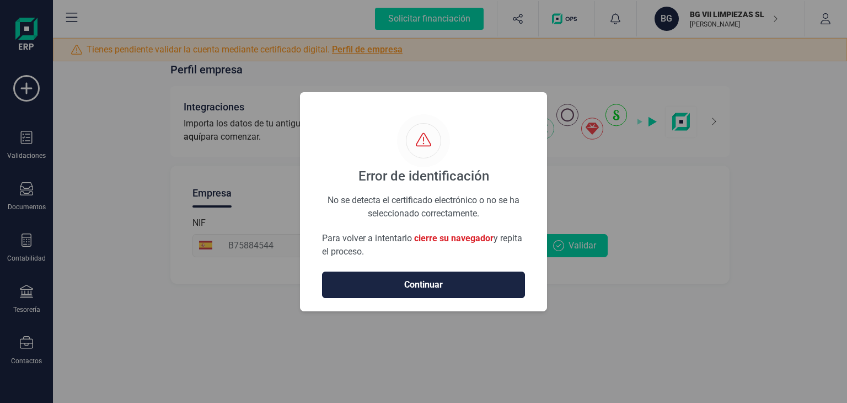
click at [494, 280] on span "Continuar" at bounding box center [424, 284] width 180 height 13
